Goal: Transaction & Acquisition: Purchase product/service

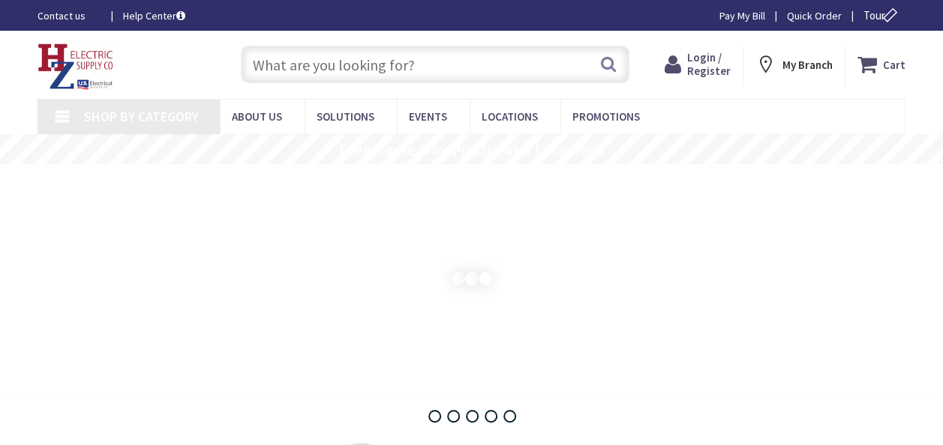
click at [360, 71] on input "text" at bounding box center [435, 64] width 388 height 37
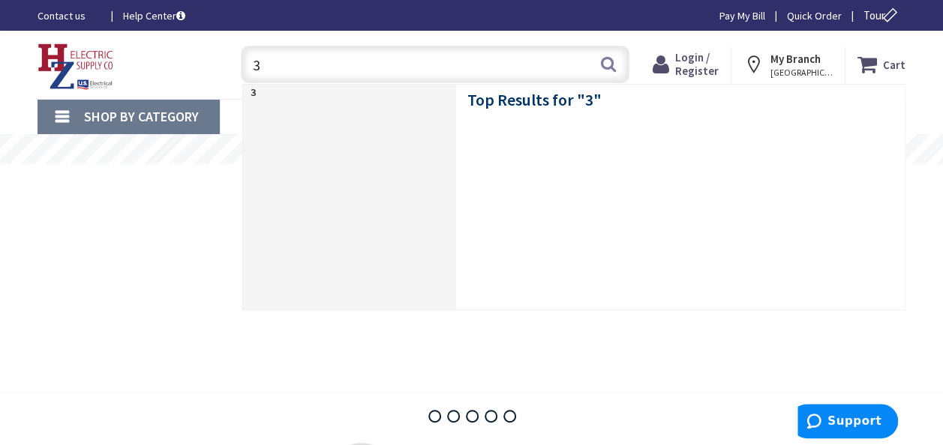
type input "30"
type input "[PERSON_NAME][GEOGRAPHIC_DATA], [GEOGRAPHIC_DATA]"
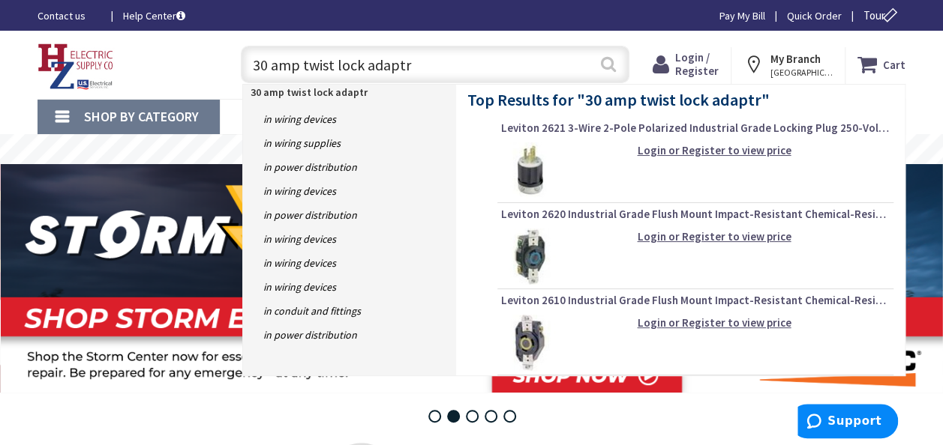
type input "30 amp twist lock adaptr"
click at [605, 69] on button "Search" at bounding box center [607, 64] width 19 height 34
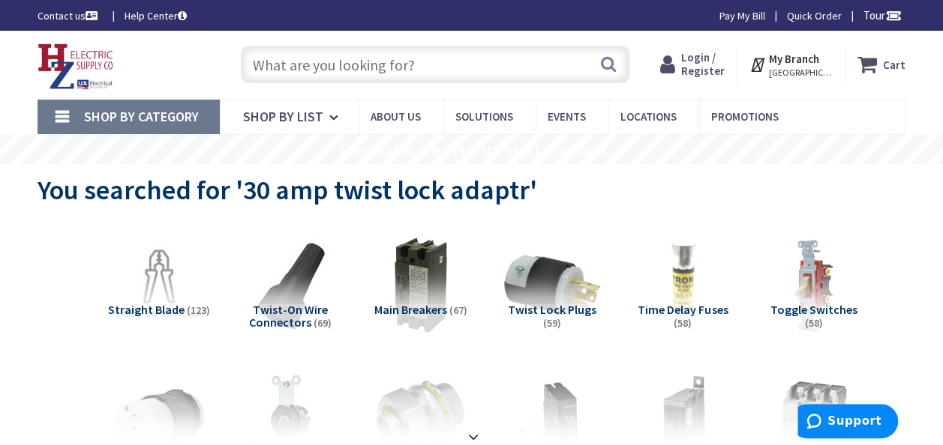
click at [292, 190] on span "You searched for '30 amp twist lock adaptr'" at bounding box center [286, 190] width 499 height 34
click at [304, 70] on input "text" at bounding box center [435, 64] width 388 height 37
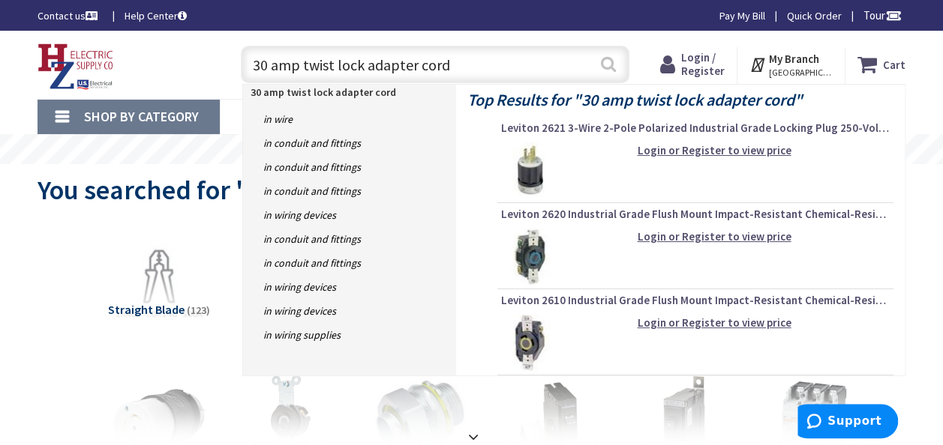
type input "30 amp twist lock adapter cord"
click at [605, 66] on button "Search" at bounding box center [607, 64] width 19 height 34
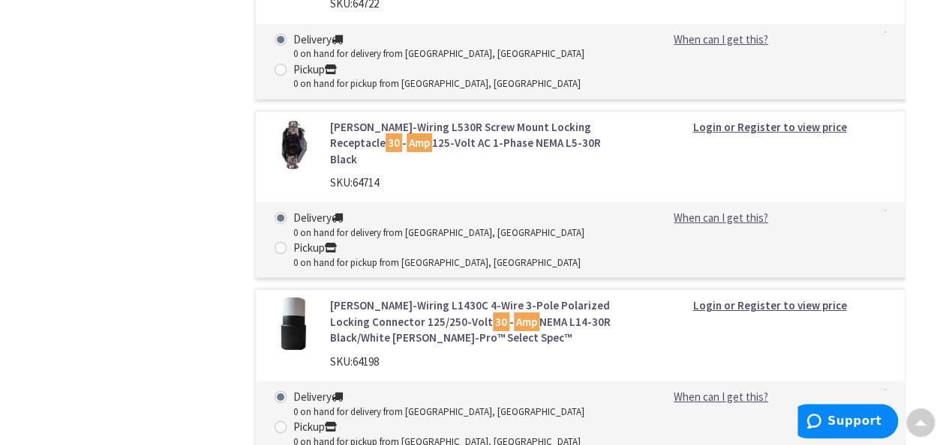
scroll to position [8159, 0]
